Goal: Information Seeking & Learning: Learn about a topic

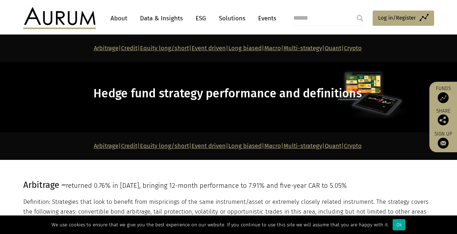
scroll to position [2591, 0]
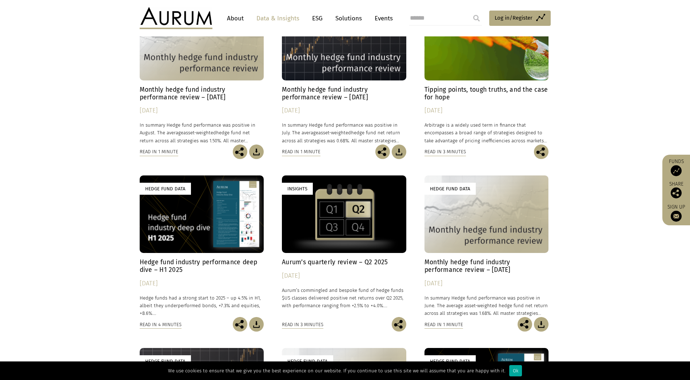
scroll to position [441, 0]
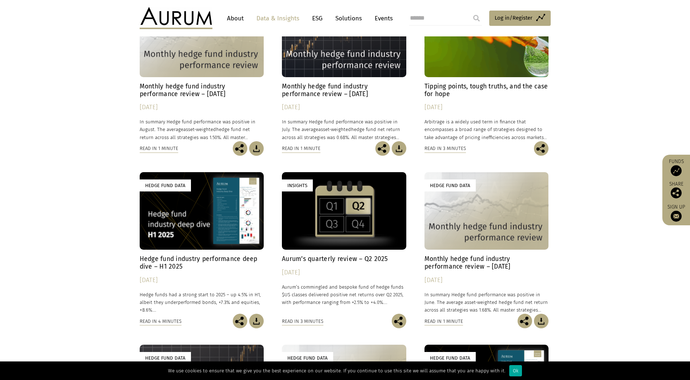
click at [171, 234] on h4 "Hedge fund industry performance deep dive – H1 2025" at bounding box center [202, 262] width 124 height 15
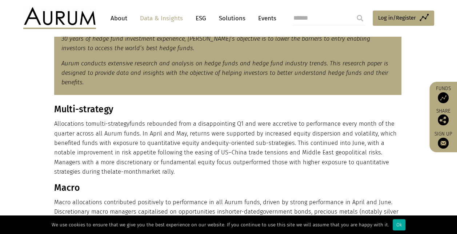
scroll to position [297, 0]
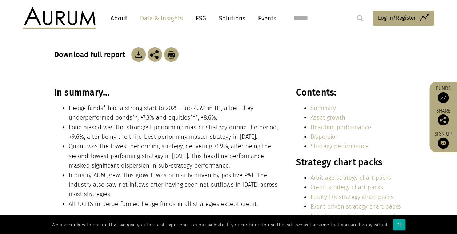
scroll to position [111, 0]
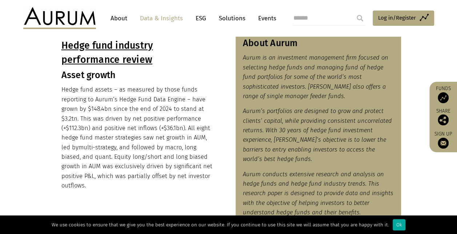
scroll to position [342, 0]
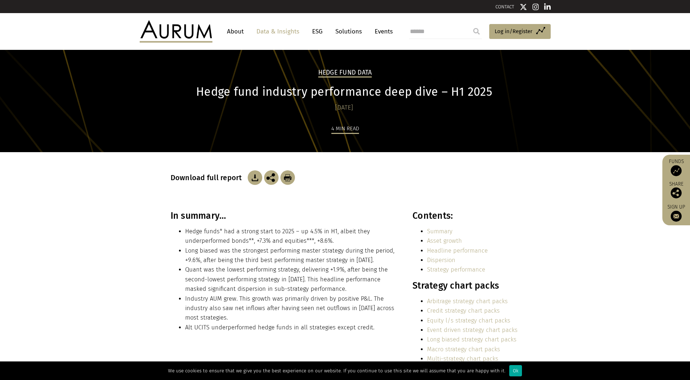
click at [443, 229] on link "Summary" at bounding box center [439, 231] width 25 height 7
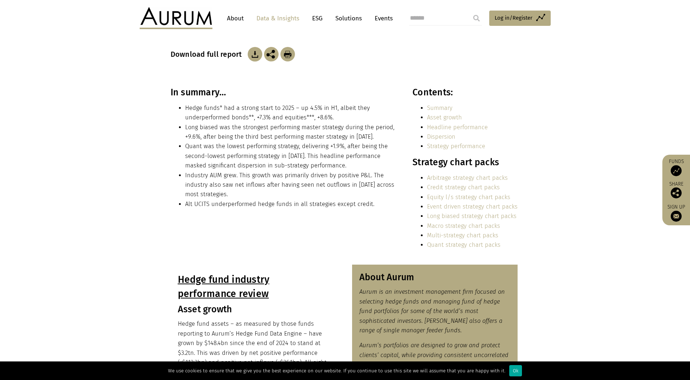
scroll to position [101, 0]
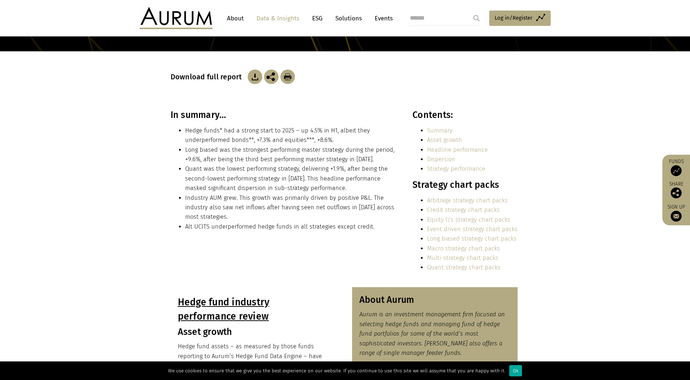
click at [256, 76] on img at bounding box center [255, 76] width 15 height 15
